Goal: Navigation & Orientation: Find specific page/section

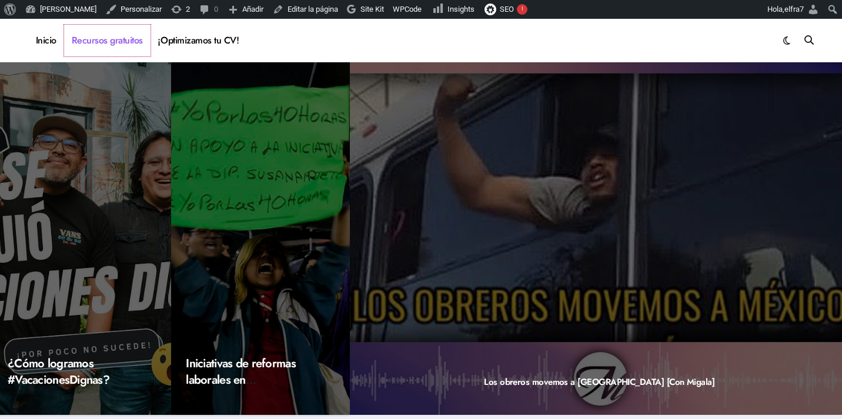
click at [124, 39] on link "Recursos gratuitos" at bounding box center [107, 41] width 86 height 32
click at [195, 36] on link "¡Optimizamos tu CV!" at bounding box center [199, 41] width 96 height 32
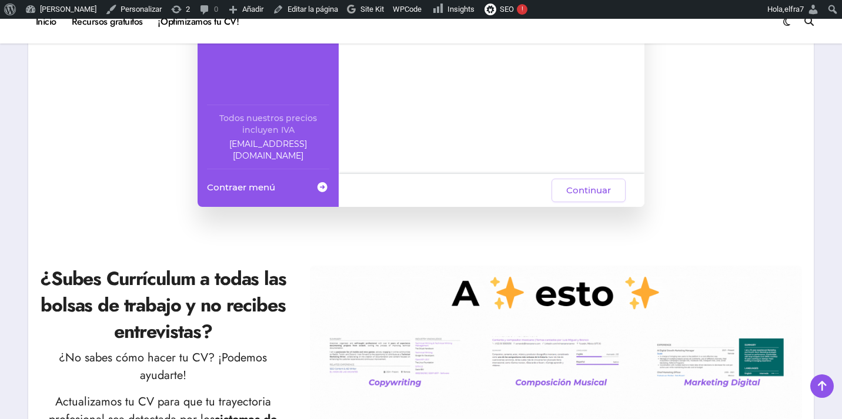
scroll to position [319, 0]
